Goal: Information Seeking & Learning: Learn about a topic

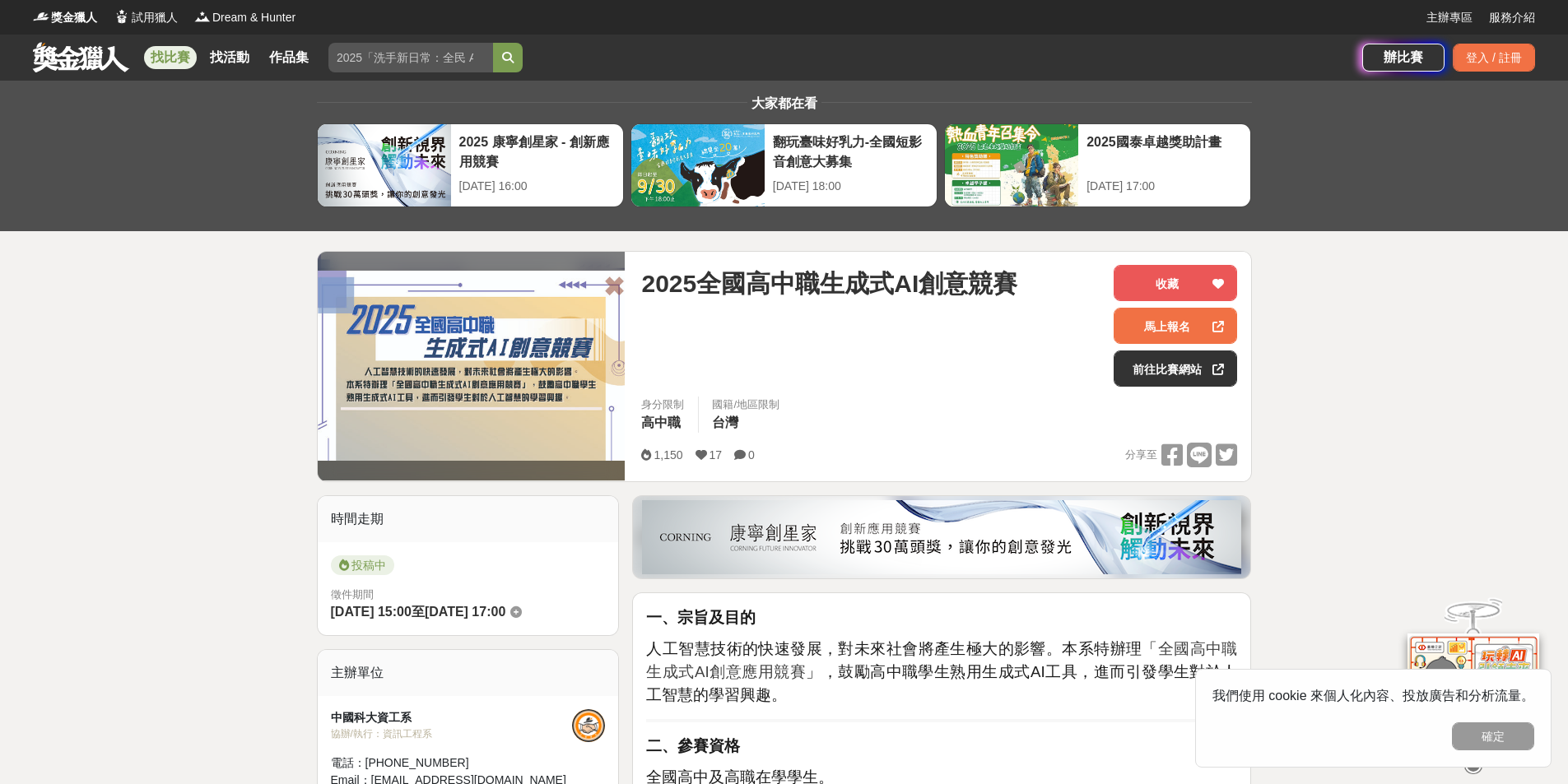
drag, startPoint x: 19, startPoint y: 465, endPoint x: 111, endPoint y: 429, distance: 98.8
drag, startPoint x: 109, startPoint y: 425, endPoint x: 96, endPoint y: 379, distance: 47.8
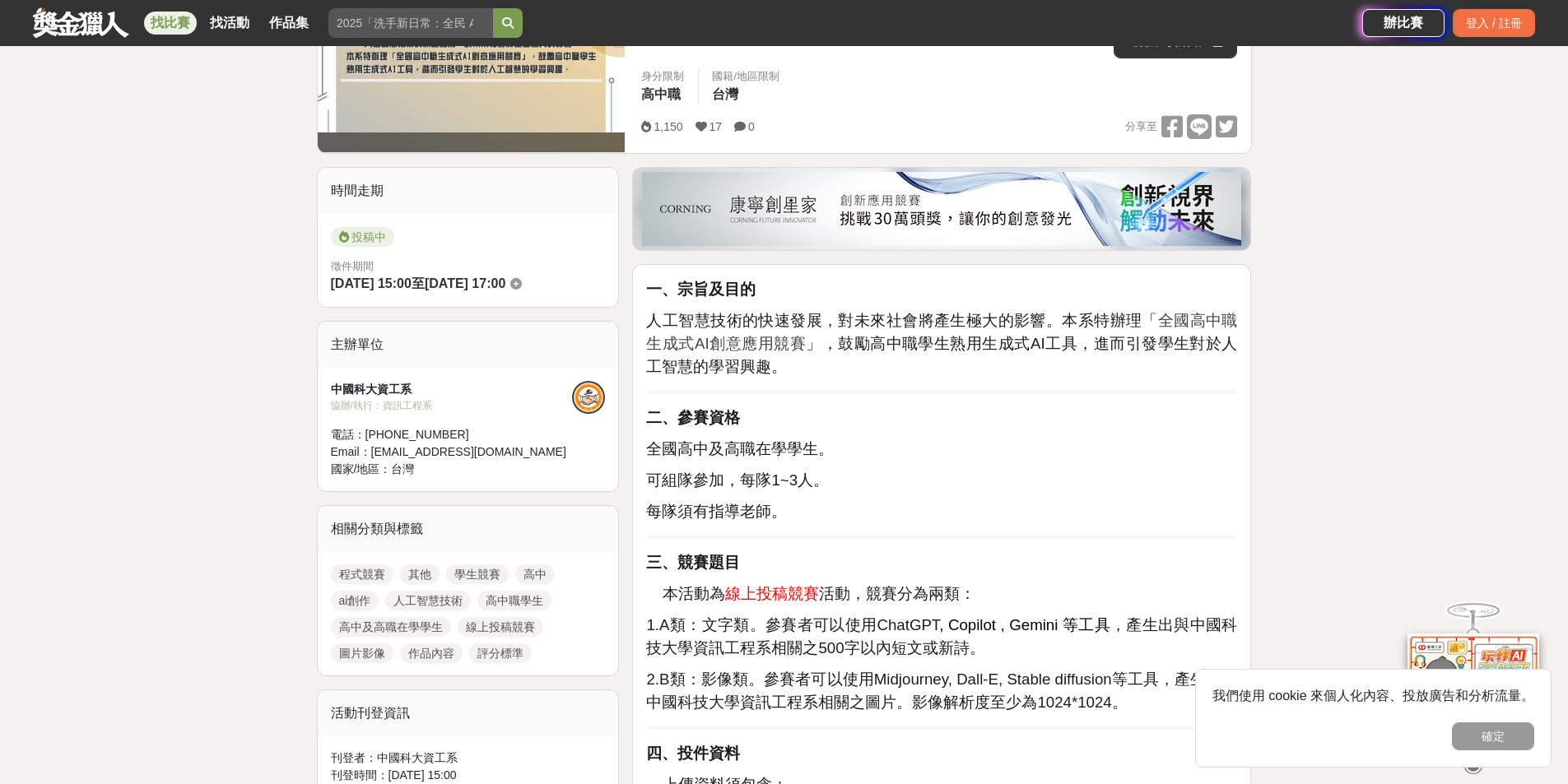
scroll to position [329, 0]
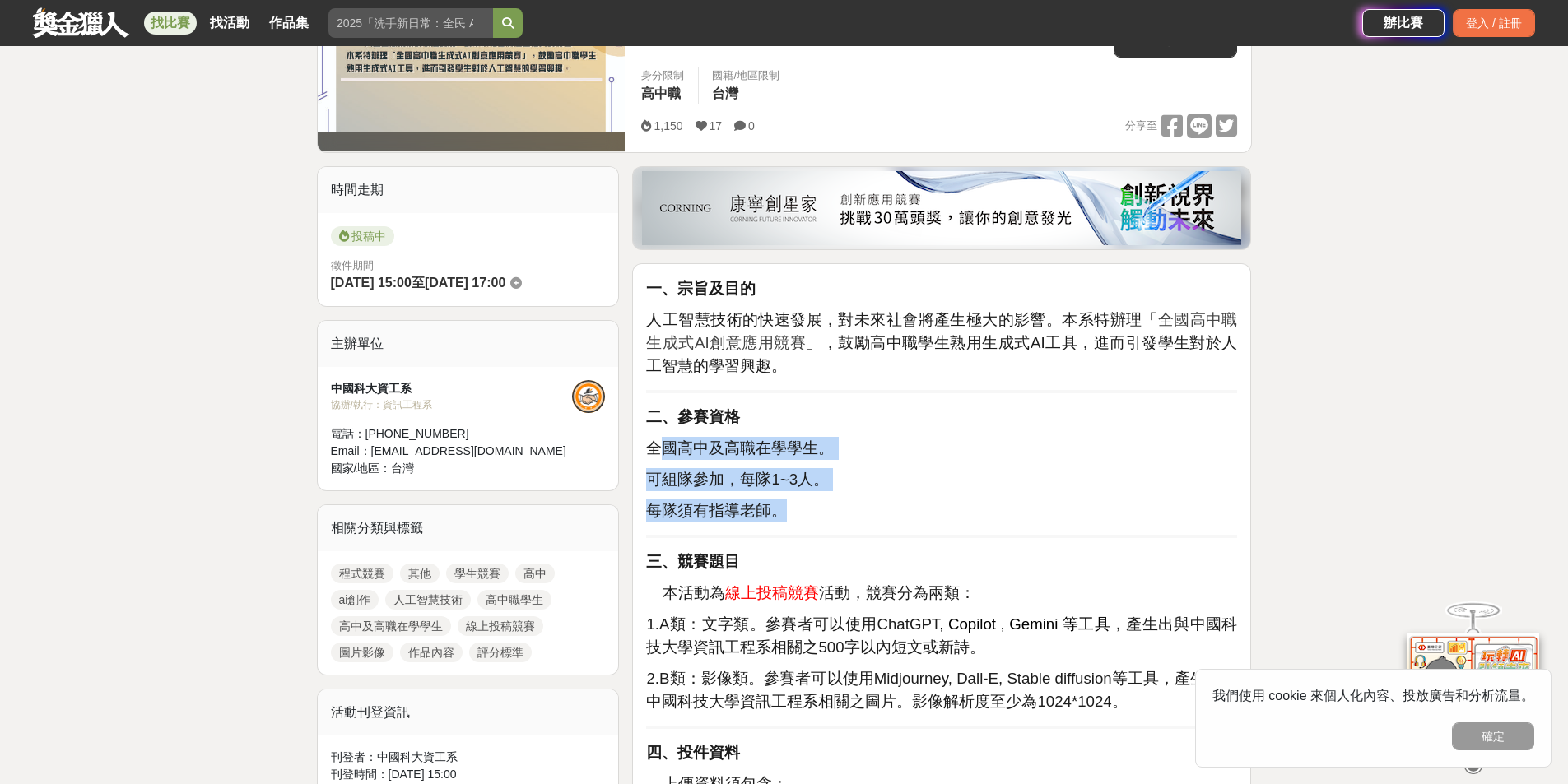
drag, startPoint x: 668, startPoint y: 457, endPoint x: 917, endPoint y: 498, distance: 252.4
click at [917, 499] on p "每隊須有指導老師。" at bounding box center [941, 510] width 591 height 23
click at [933, 452] on p "全國高中及高職在學學生。" at bounding box center [941, 448] width 591 height 23
drag, startPoint x: 664, startPoint y: 477, endPoint x: 1026, endPoint y: 520, distance: 364.5
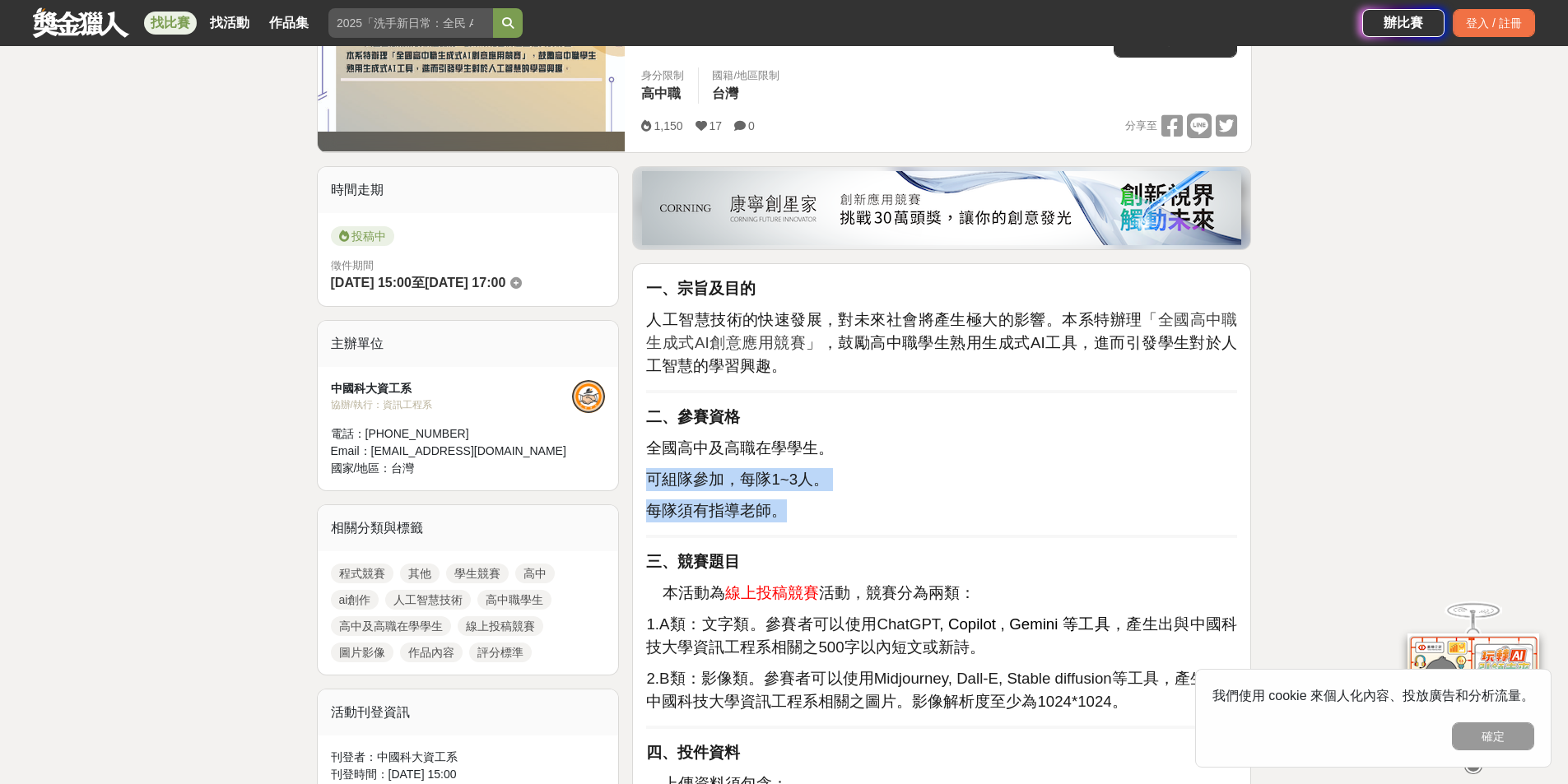
click at [1023, 514] on p "每隊須有指導老師。" at bounding box center [941, 510] width 591 height 23
drag, startPoint x: 1023, startPoint y: 514, endPoint x: 943, endPoint y: 489, distance: 83.8
click at [1020, 512] on p "每隊須有指導老師。" at bounding box center [941, 510] width 591 height 23
drag, startPoint x: 698, startPoint y: 472, endPoint x: 864, endPoint y: 471, distance: 166.0
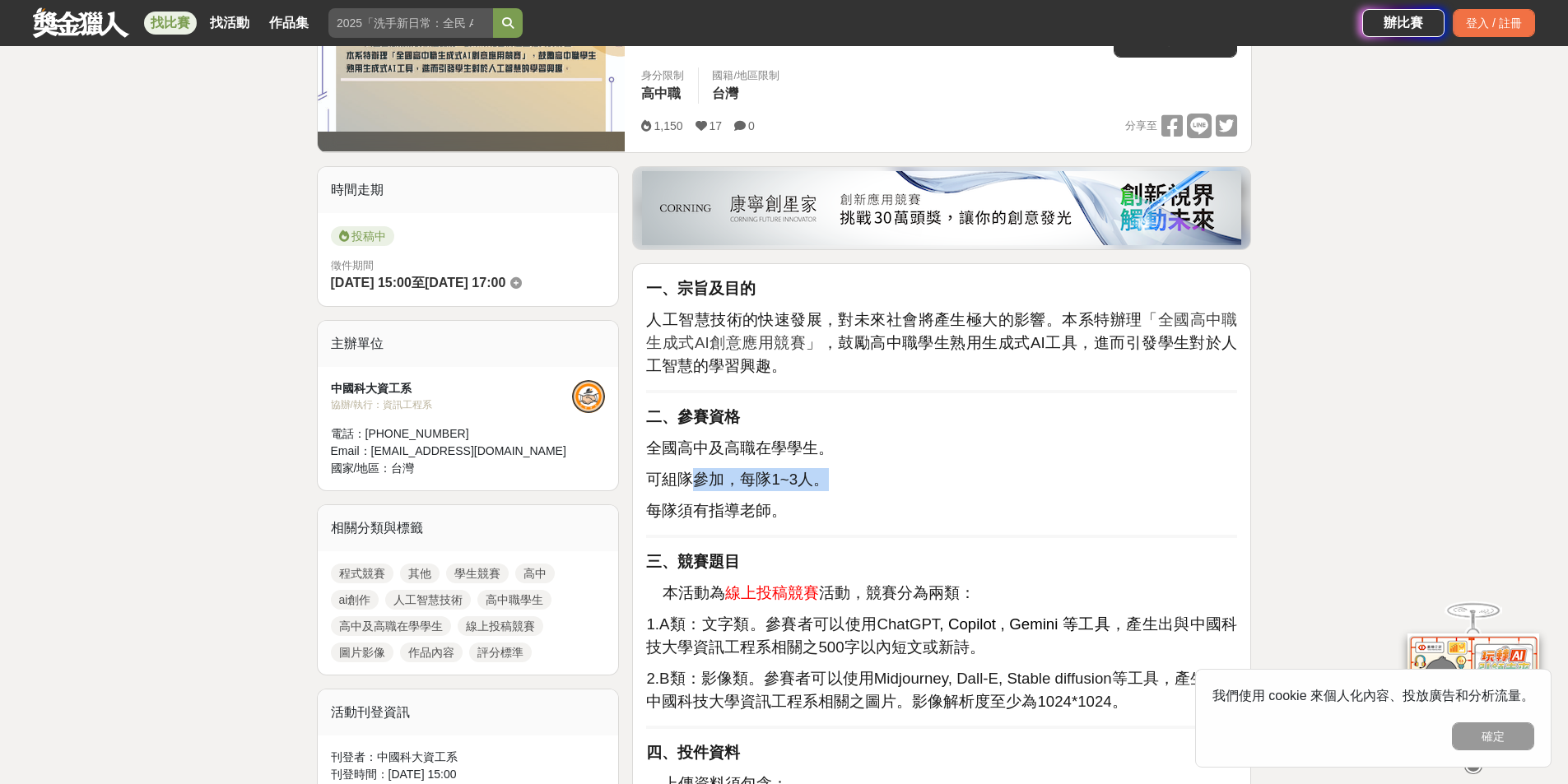
click at [864, 471] on p "可組隊參加，每隊1~3人。" at bounding box center [941, 479] width 591 height 23
click at [909, 471] on p "可組隊參加，每隊1~3人。" at bounding box center [941, 479] width 591 height 23
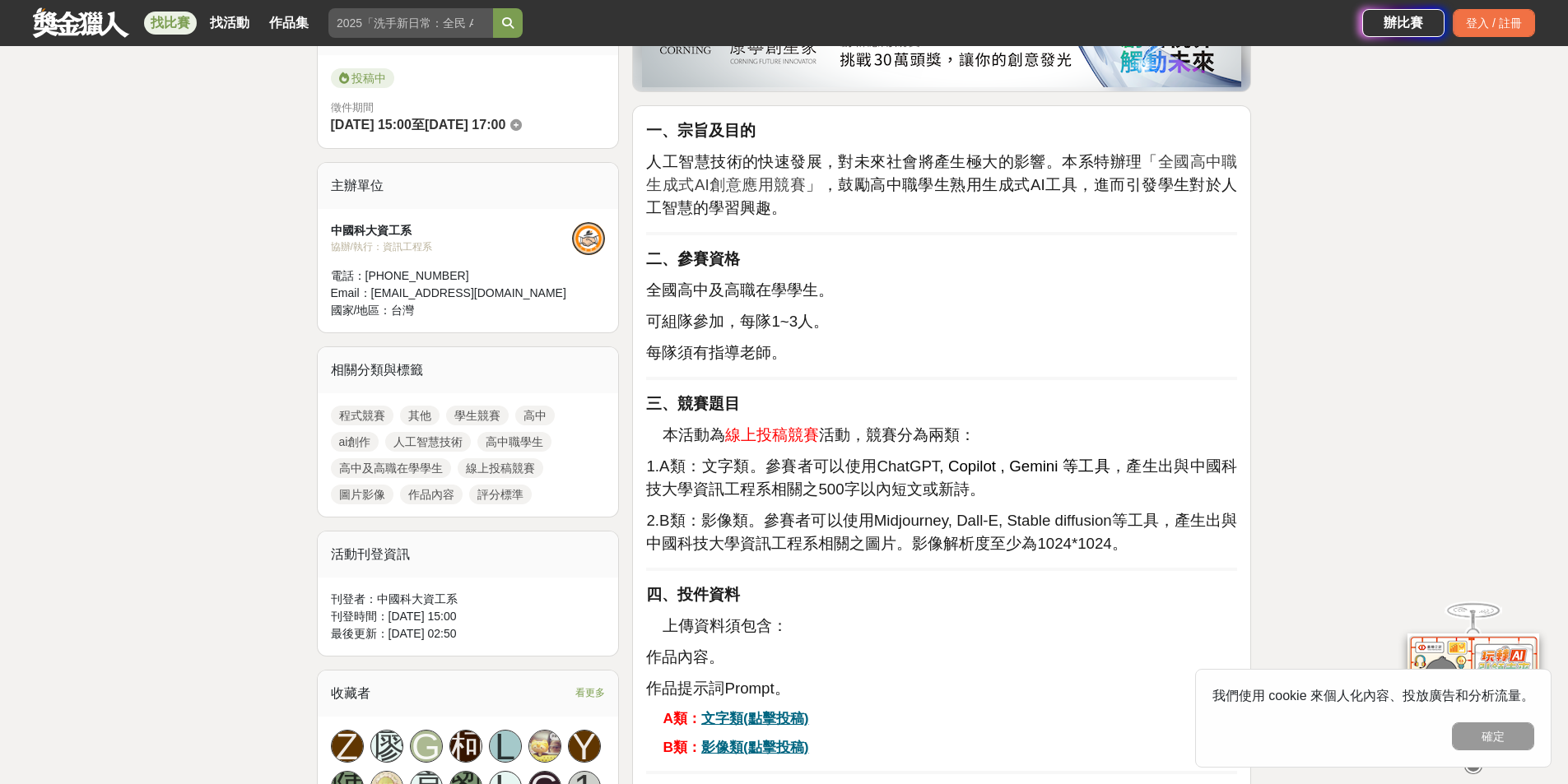
scroll to position [493, 0]
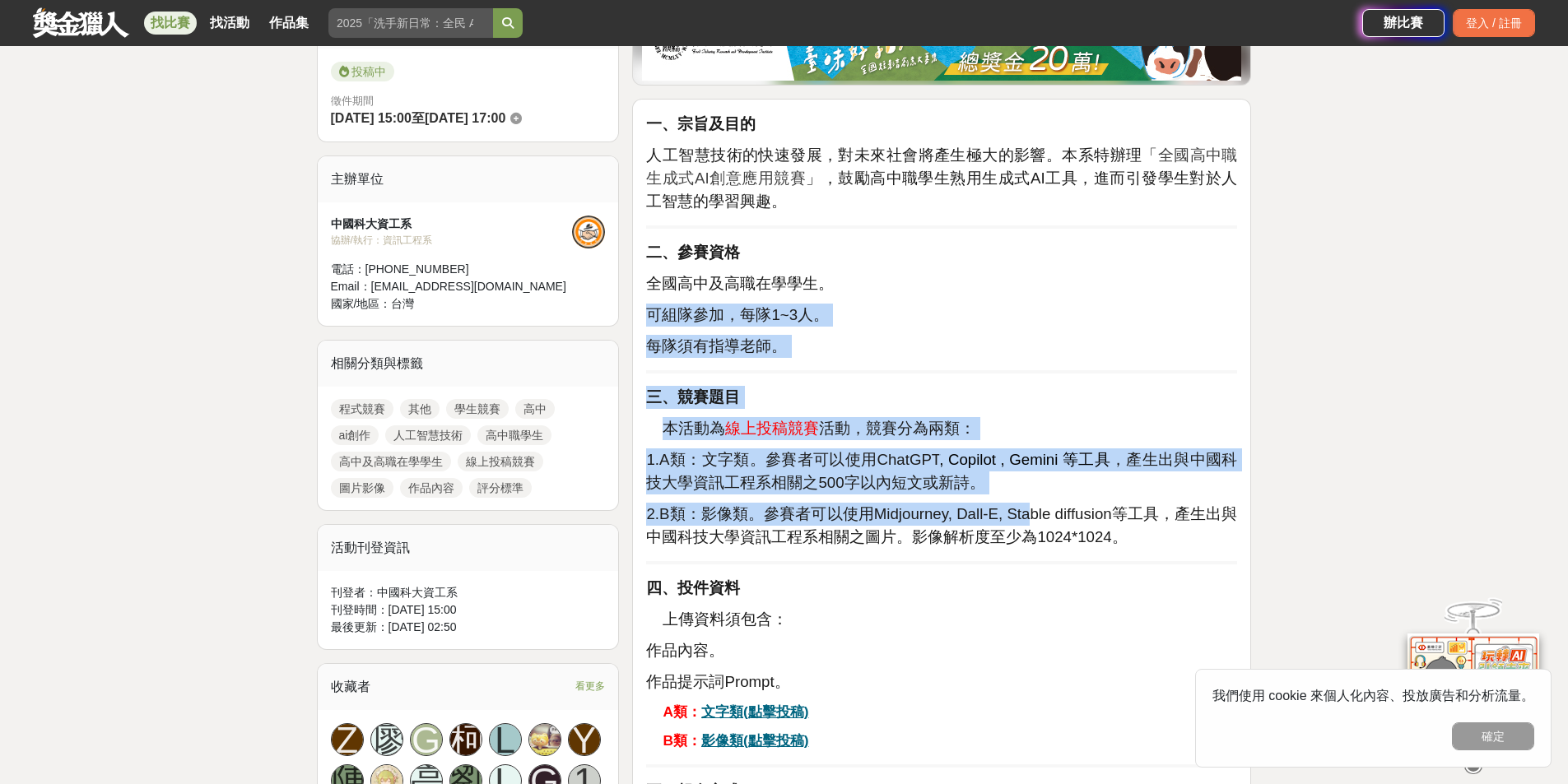
drag, startPoint x: 653, startPoint y: 320, endPoint x: 1030, endPoint y: 521, distance: 427.2
click at [1030, 521] on span "2.B類：影像類。參賽者可以使用Midjourney, Dall-E, Stable diffusion等工具，產生出與中國科技大學資訊工程系相關之圖片。影像…" at bounding box center [941, 525] width 591 height 40
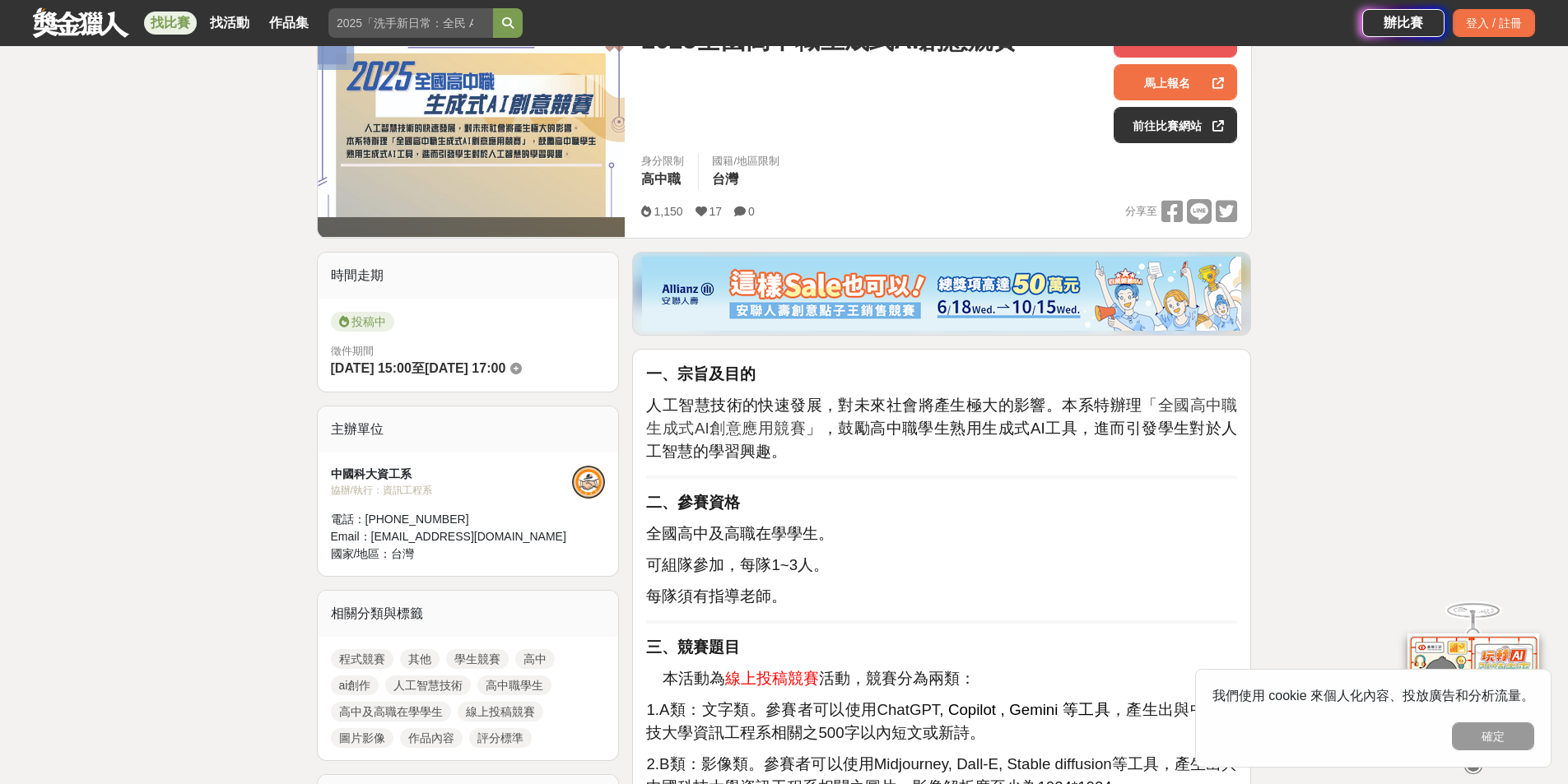
scroll to position [412, 0]
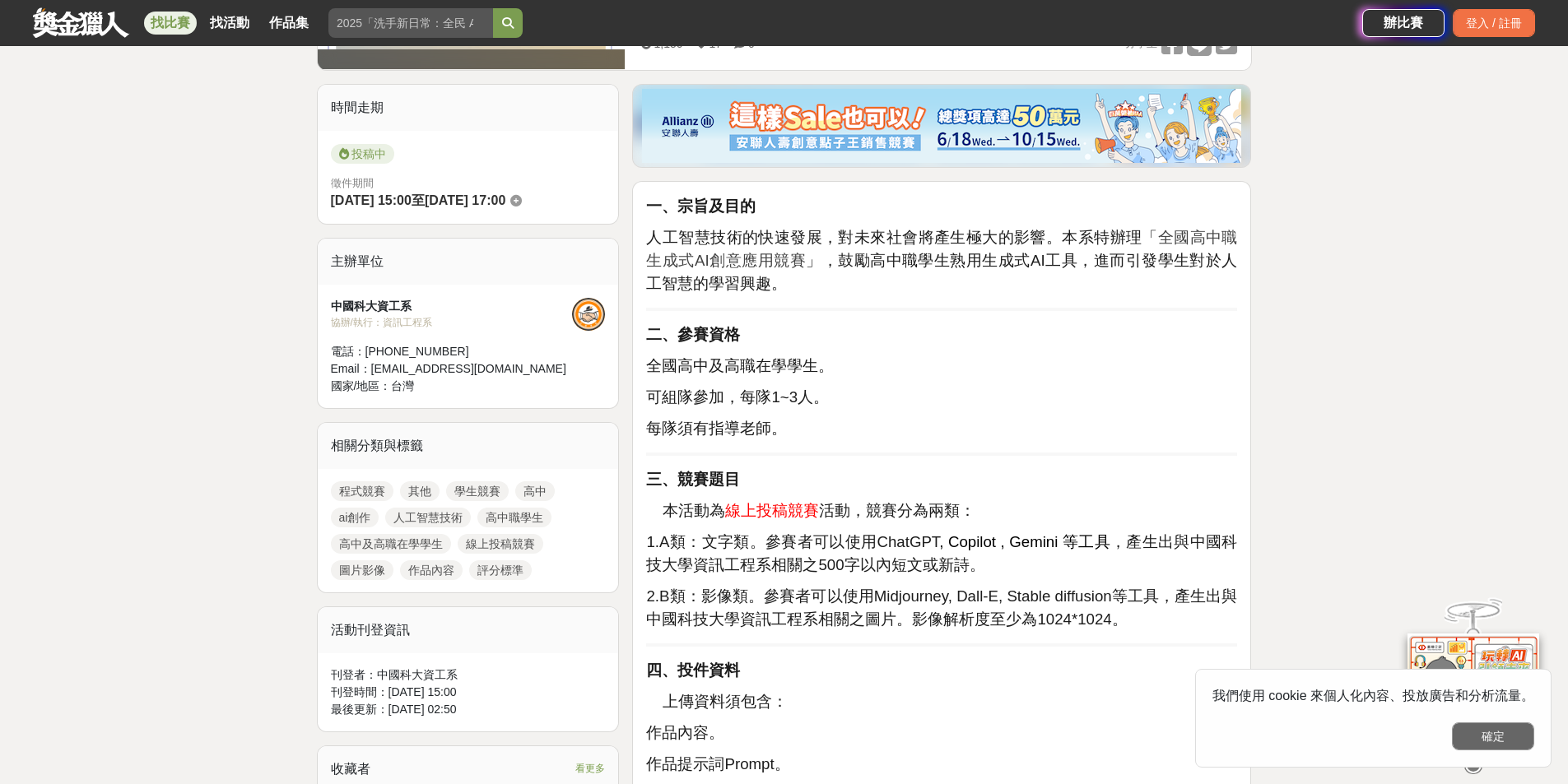
click at [1480, 738] on button "確定" at bounding box center [1493, 736] width 83 height 28
click at [1480, 730] on img at bounding box center [1473, 675] width 132 height 110
